Goal: Information Seeking & Learning: Check status

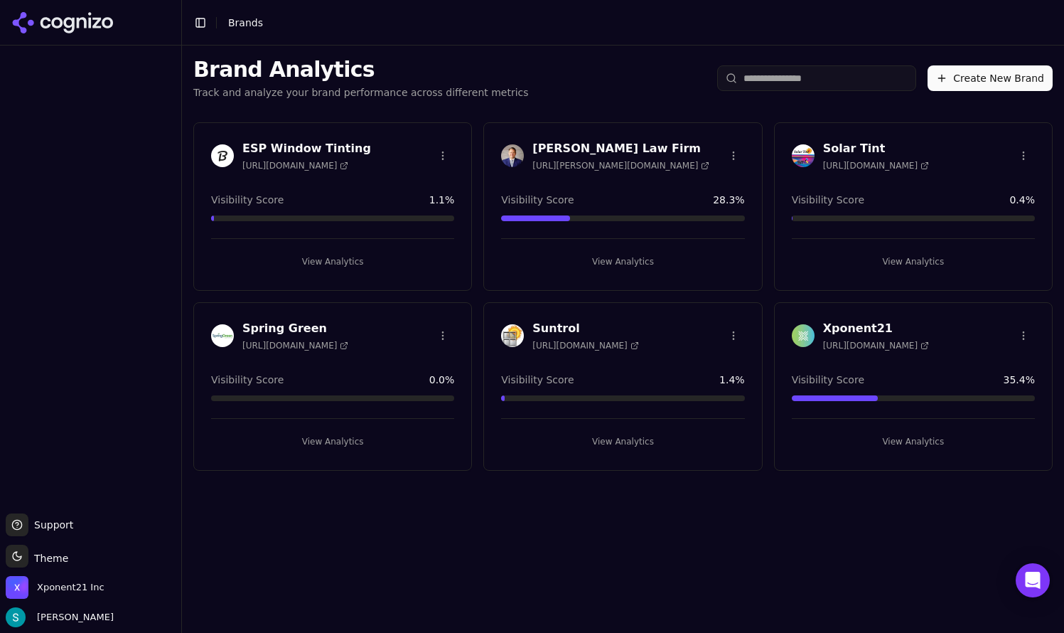
click at [546, 38] on header "Toggle Sidebar Brands" at bounding box center [623, 22] width 882 height 45
click at [534, 21] on header "Toggle Sidebar Brands" at bounding box center [623, 22] width 882 height 45
click at [110, 242] on div at bounding box center [90, 279] width 181 height 456
click at [76, 24] on icon at bounding box center [62, 22] width 103 height 21
click at [198, 24] on button "Toggle Sidebar" at bounding box center [200, 23] width 20 height 20
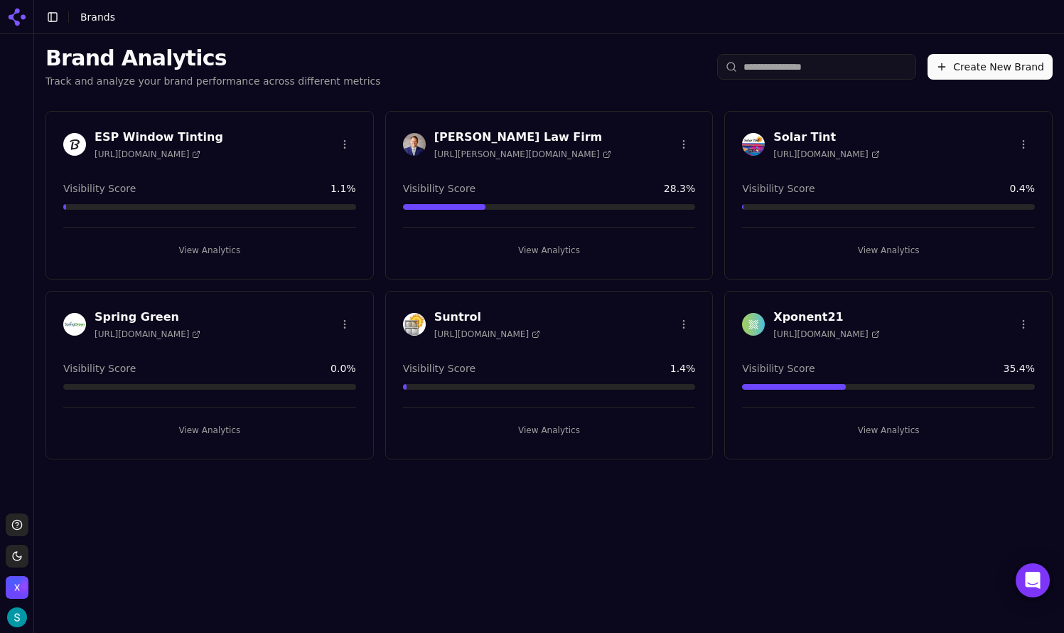
click at [50, 15] on button "Toggle Sidebar" at bounding box center [53, 17] width 20 height 20
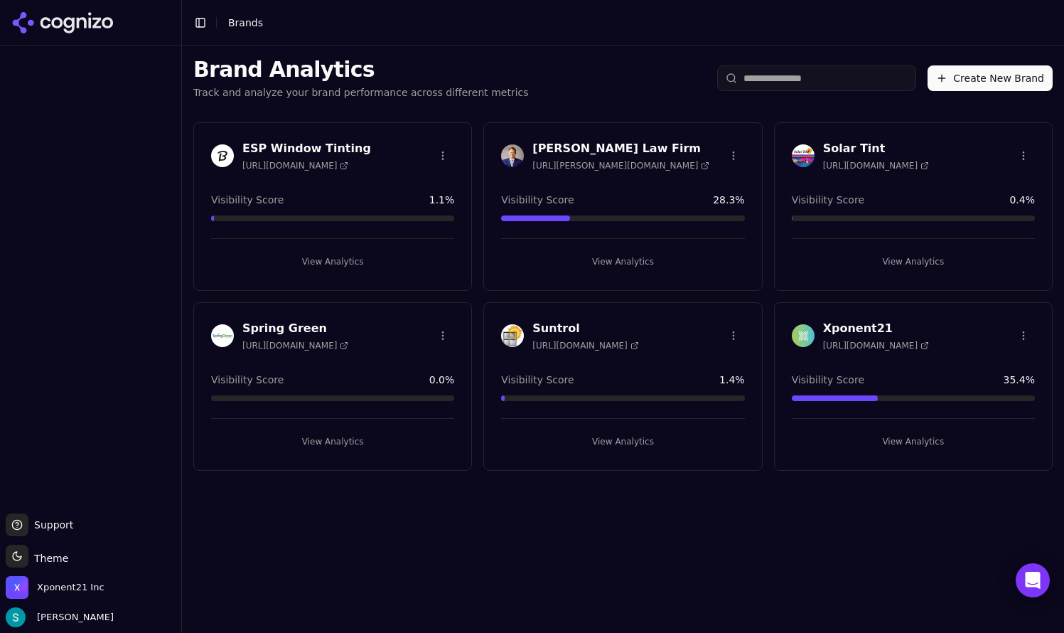
click at [245, 20] on span "Brands" at bounding box center [245, 22] width 35 height 11
click at [117, 327] on div at bounding box center [90, 279] width 181 height 456
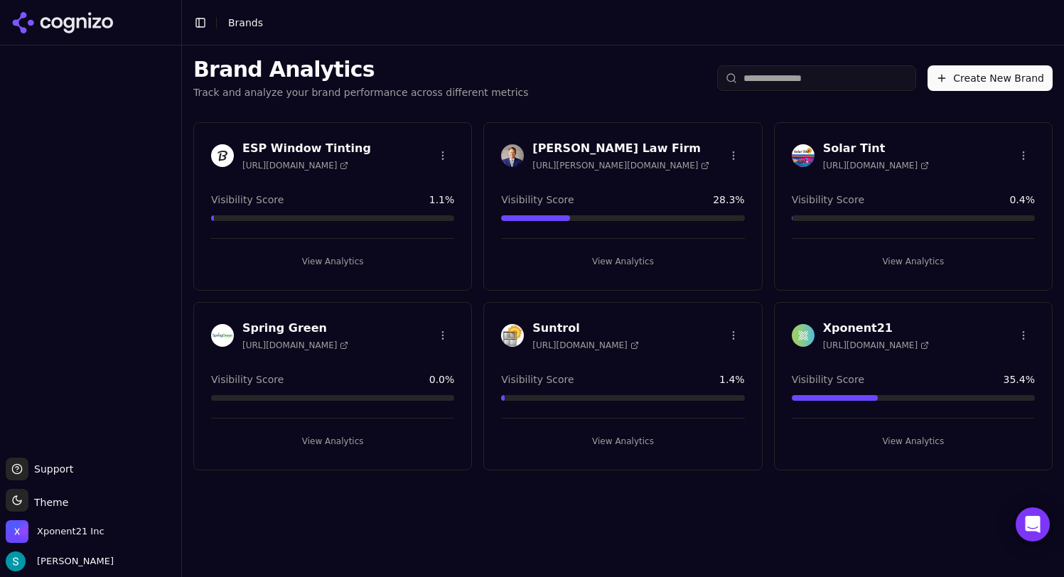
click at [940, 357] on div "Xponent21 [URL][DOMAIN_NAME] Visibility Score 35.4 % View Analytics" at bounding box center [913, 386] width 279 height 168
click at [926, 447] on button "View Analytics" at bounding box center [913, 441] width 243 height 23
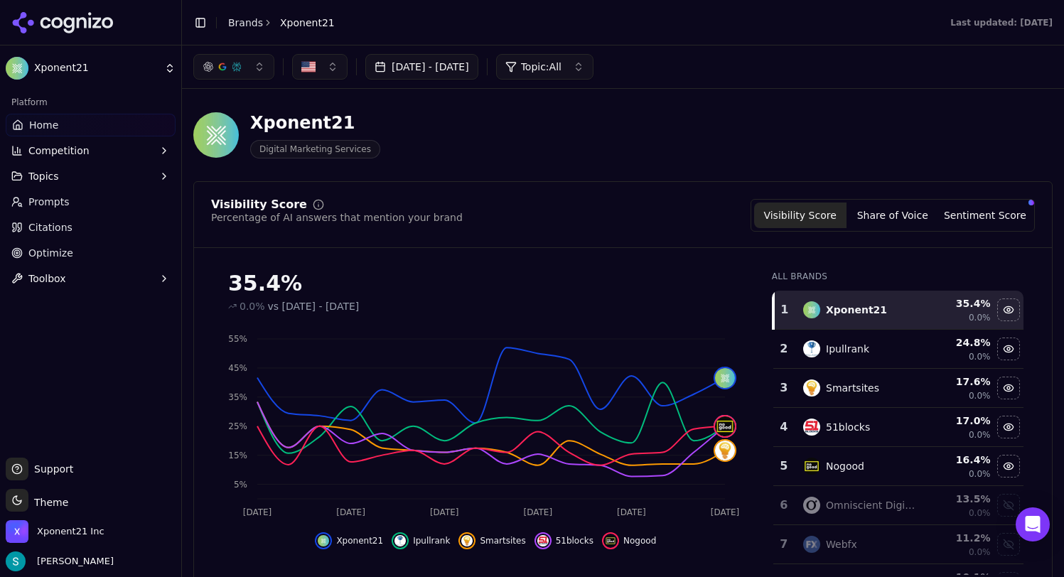
click at [493, 149] on div "Xponent21 Digital Marketing Services" at bounding box center [511, 135] width 637 height 47
click at [562, 13] on header "Toggle Sidebar Brands Xponent21 Last updated: [DATE]" at bounding box center [623, 22] width 882 height 45
click at [775, 15] on header "Toggle Sidebar Brands Xponent21 Last updated: [DATE]" at bounding box center [623, 22] width 882 height 45
click at [775, 21] on div "Last updated: [DATE]" at bounding box center [708, 22] width 712 height 11
click at [771, 26] on div "Last updated: [DATE]" at bounding box center [708, 22] width 712 height 11
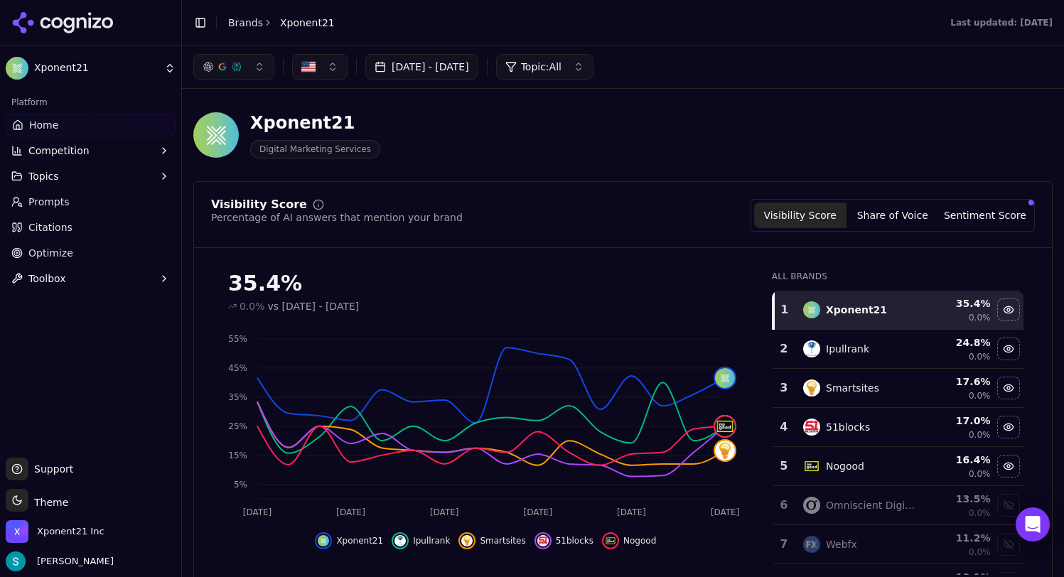
click at [122, 154] on button "Competition" at bounding box center [91, 150] width 170 height 23
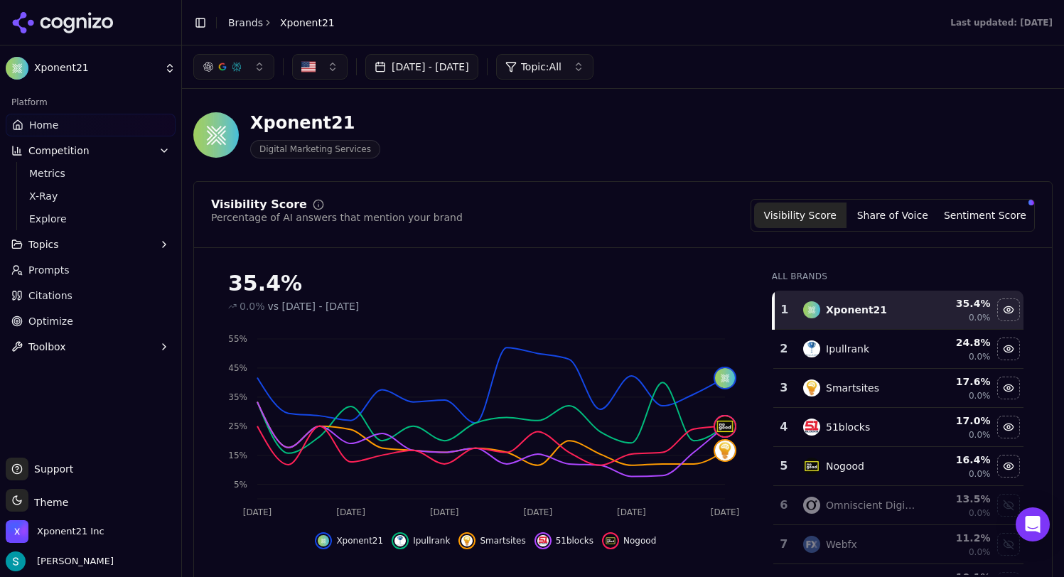
click at [122, 154] on button "Competition" at bounding box center [91, 150] width 170 height 23
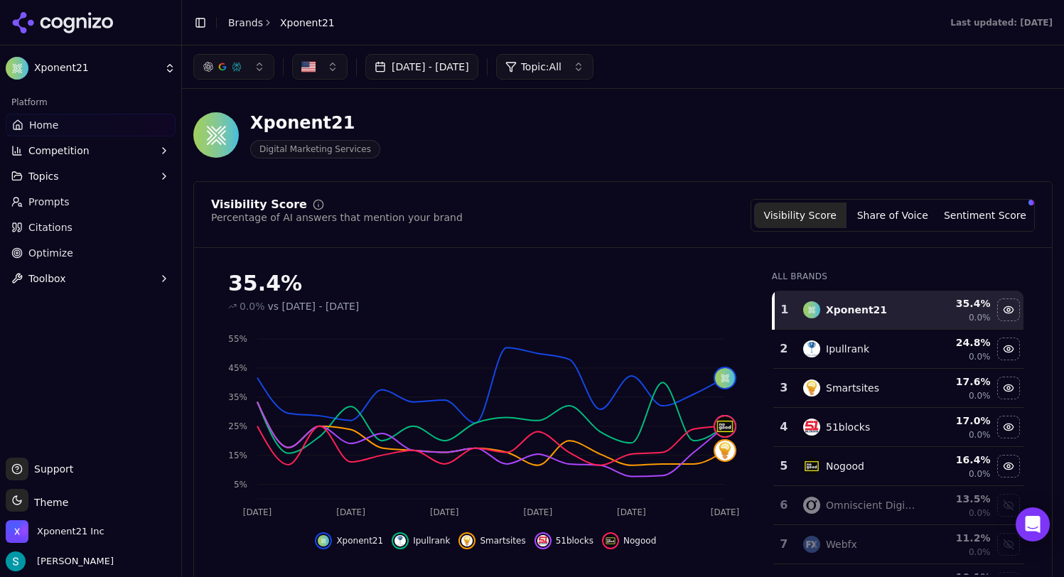
click at [120, 178] on button "Topics" at bounding box center [91, 176] width 170 height 23
click at [120, 176] on button "Topics" at bounding box center [91, 176] width 170 height 23
click at [124, 156] on button "Competition" at bounding box center [91, 150] width 170 height 23
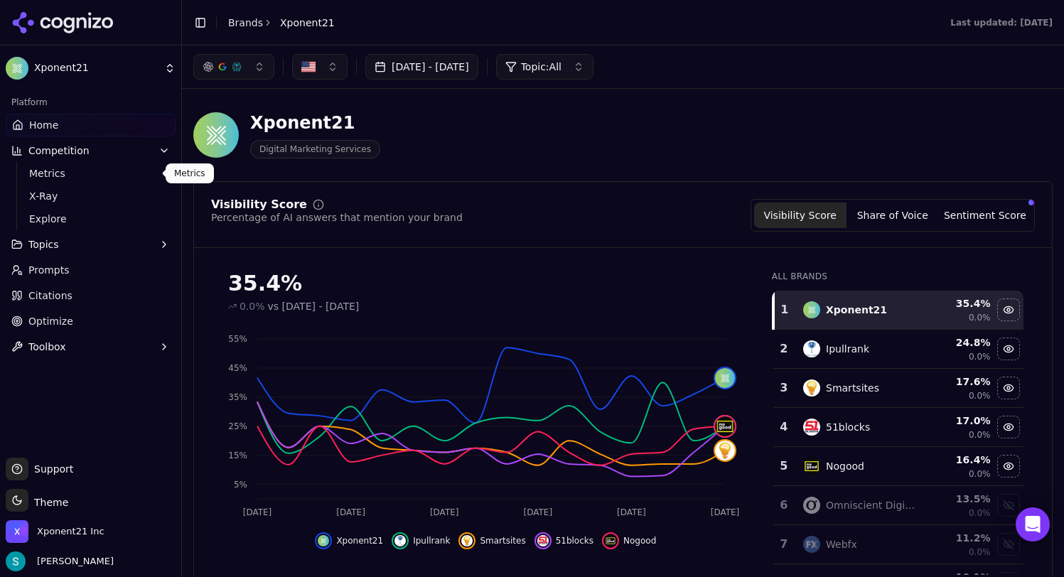
click at [118, 171] on span "Metrics" at bounding box center [91, 173] width 124 height 14
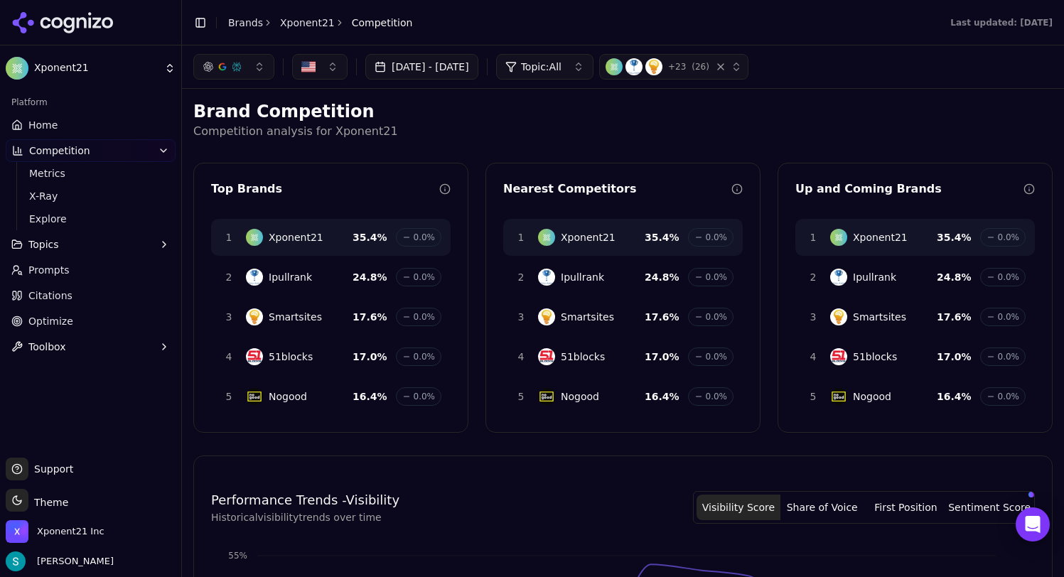
click at [466, 121] on h2 "Brand Competition" at bounding box center [622, 111] width 859 height 23
click at [468, 129] on p "Competition analysis for Xponent21" at bounding box center [622, 131] width 859 height 17
click at [467, 109] on h2 "Brand Competition" at bounding box center [622, 111] width 859 height 23
click at [464, 129] on p "Competition analysis for Xponent21" at bounding box center [622, 131] width 859 height 17
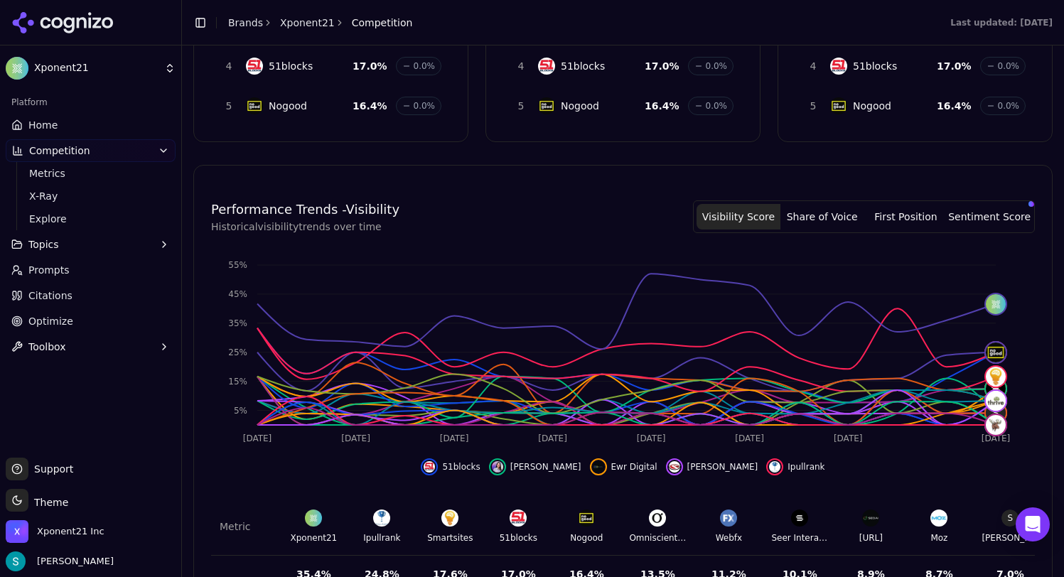
scroll to position [291, 0]
click at [471, 145] on div "Brand Competition Competition analysis for Xponent21 Top Brands 1 Xponent21 35.…" at bounding box center [622, 304] width 859 height 988
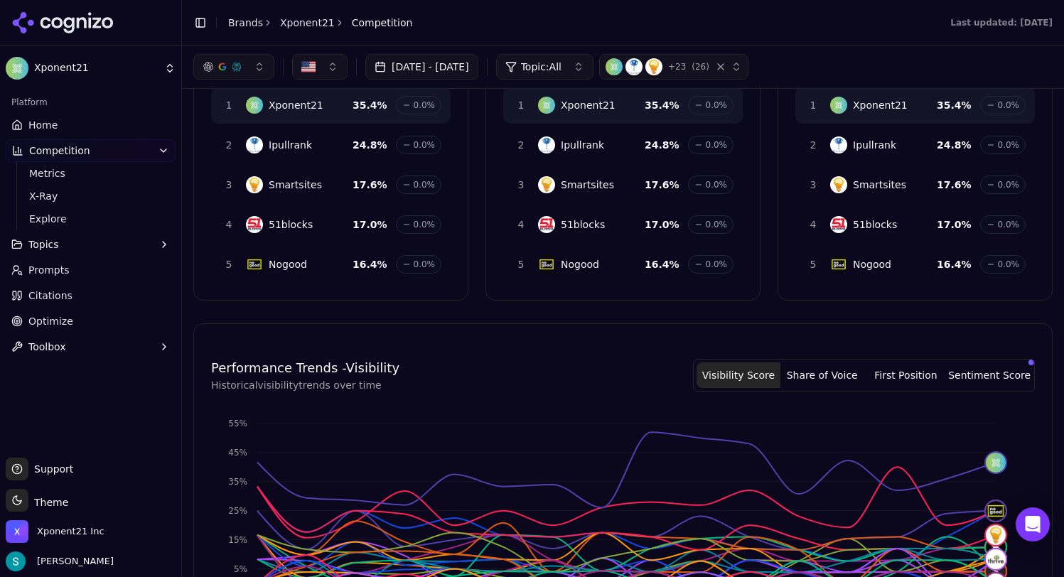
scroll to position [0, 0]
